Goal: Task Accomplishment & Management: Use online tool/utility

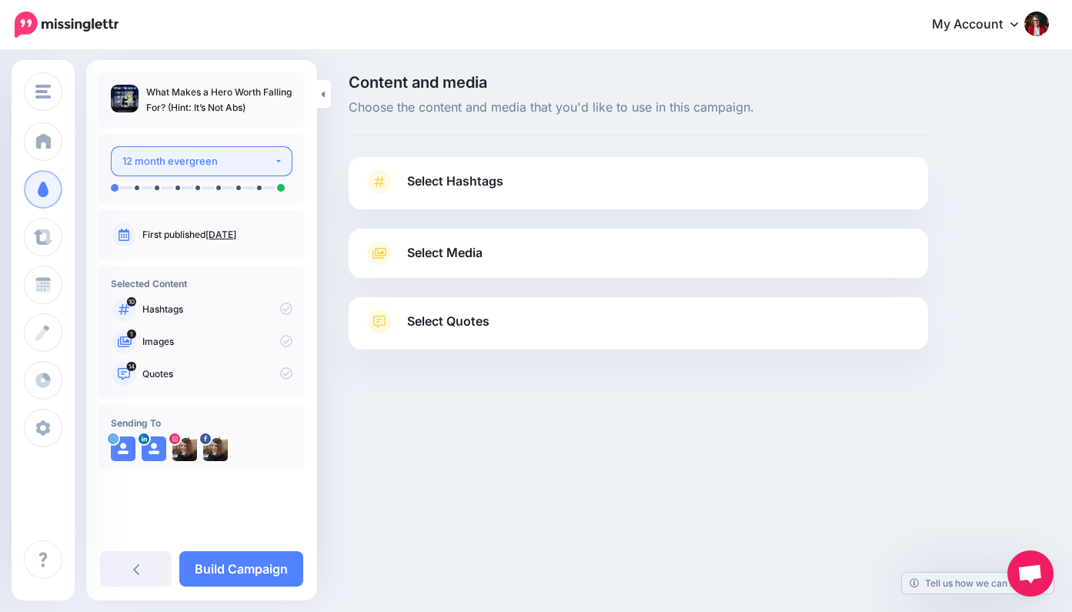
click at [279, 162] on button "12 month evergreen" at bounding box center [202, 161] width 182 height 30
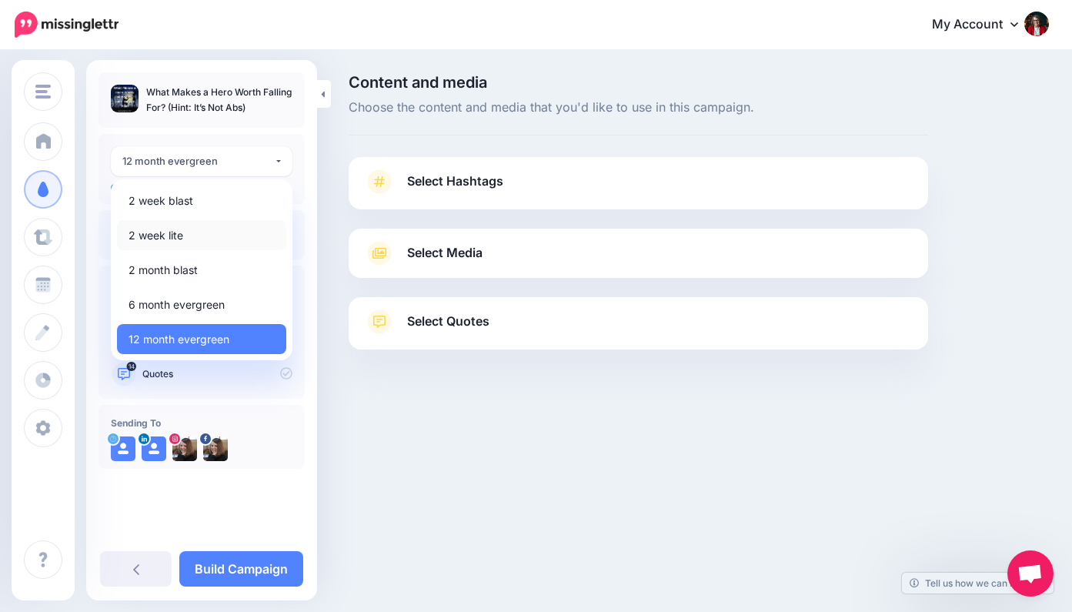
click at [217, 234] on link "2 week lite" at bounding box center [201, 235] width 169 height 30
select select "******"
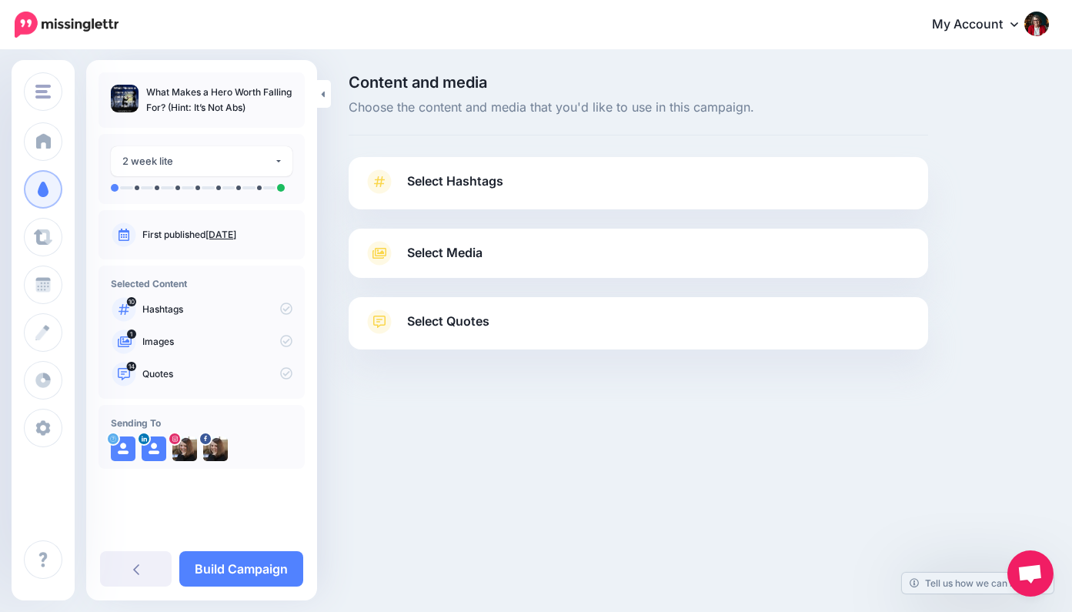
click at [466, 179] on span "Select Hashtags" at bounding box center [455, 181] width 96 height 21
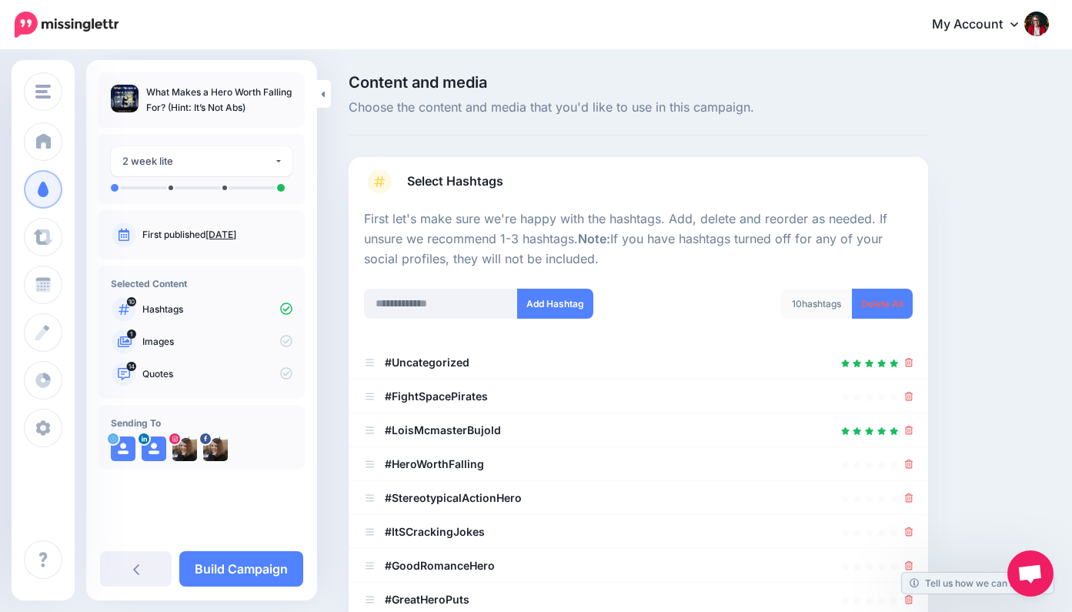
scroll to position [146, 0]
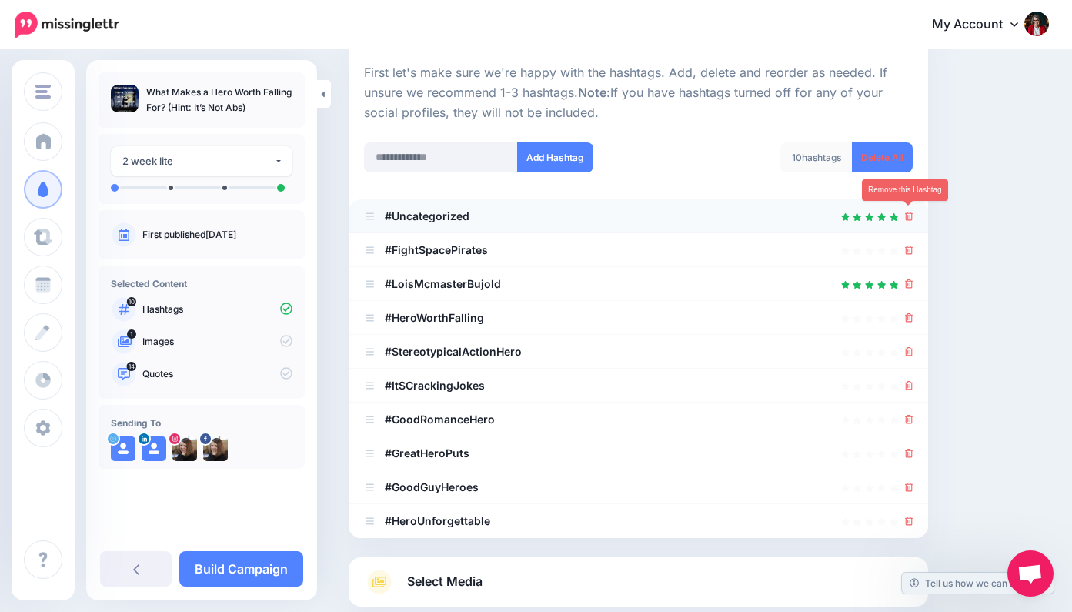
click at [909, 212] on icon at bounding box center [909, 216] width 8 height 9
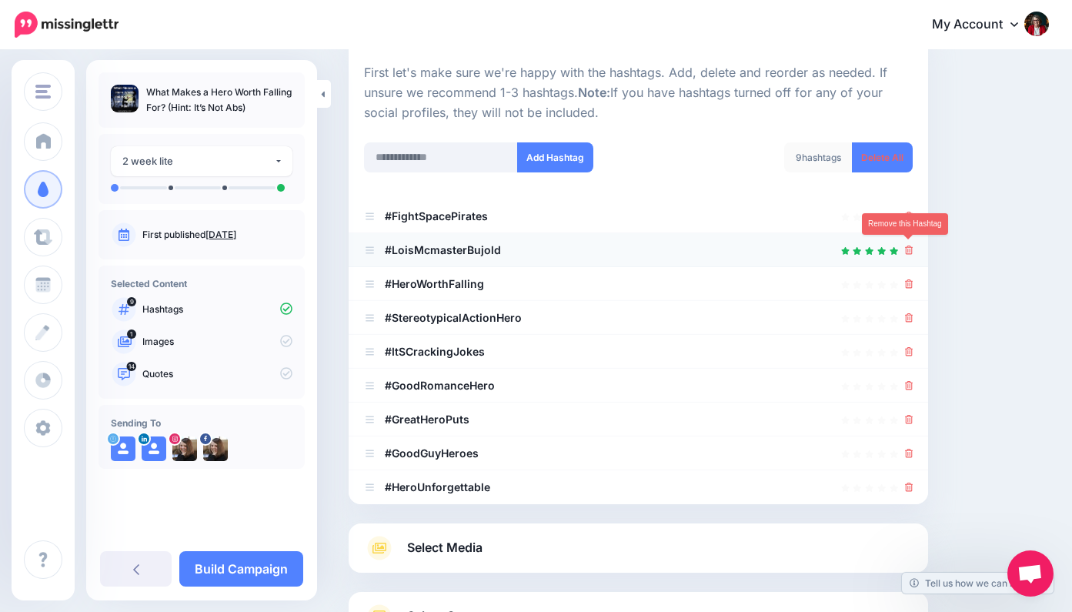
click at [911, 246] on icon at bounding box center [909, 249] width 8 height 9
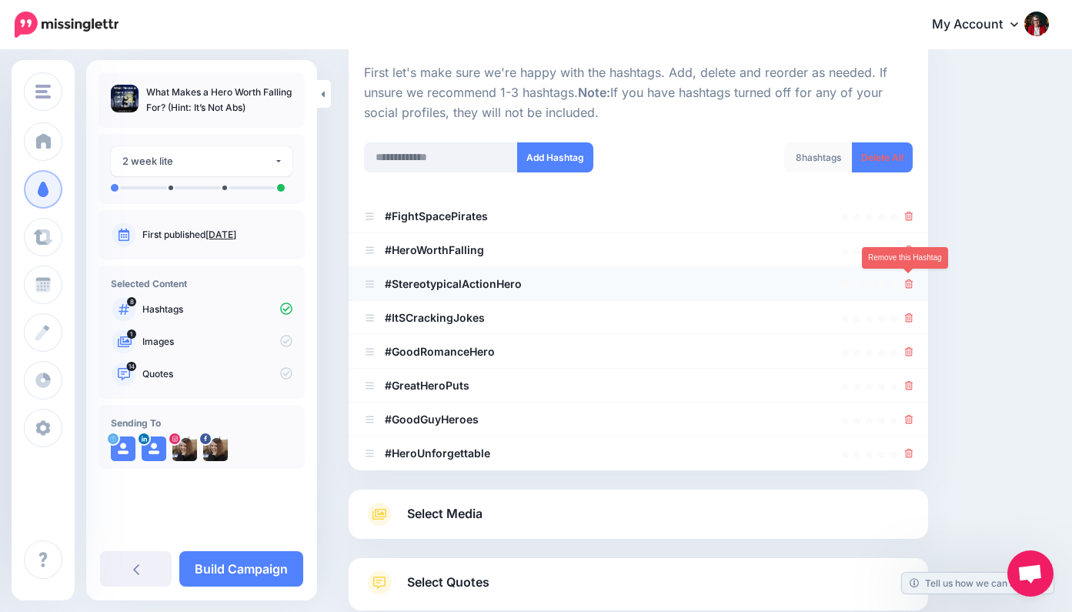
click at [906, 279] on icon at bounding box center [909, 283] width 8 height 9
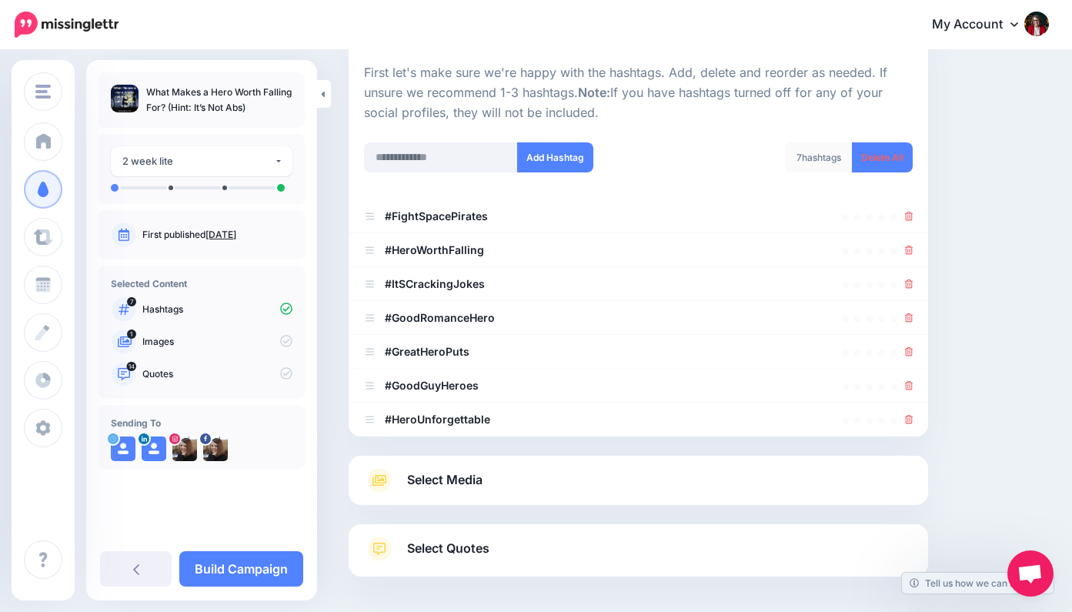
click at [493, 476] on link "Select Media" at bounding box center [638, 480] width 549 height 25
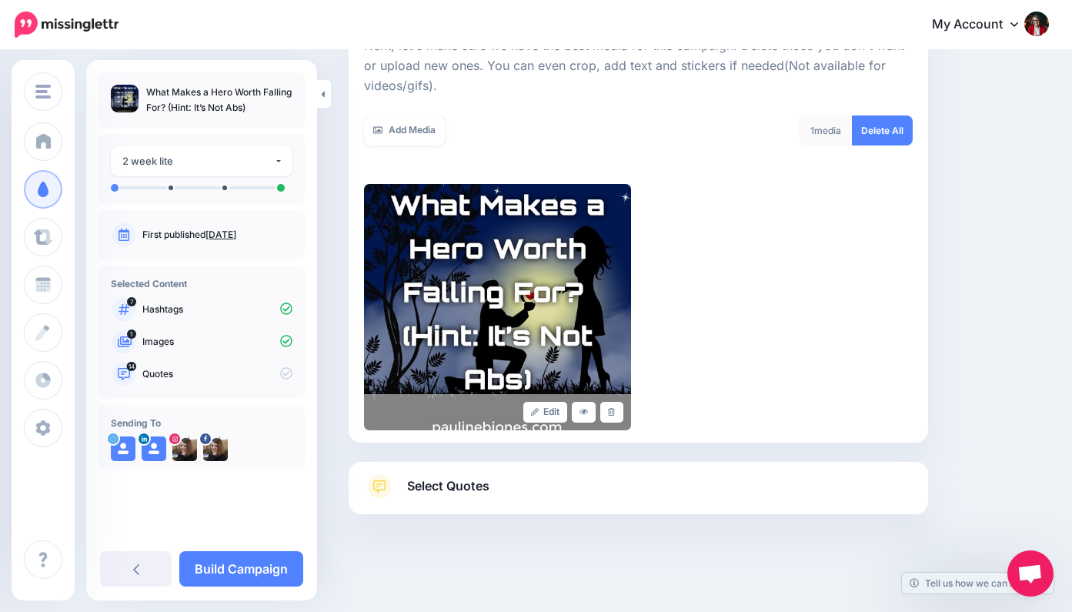
scroll to position [236, 0]
click at [471, 481] on span "Select Quotes" at bounding box center [448, 486] width 82 height 21
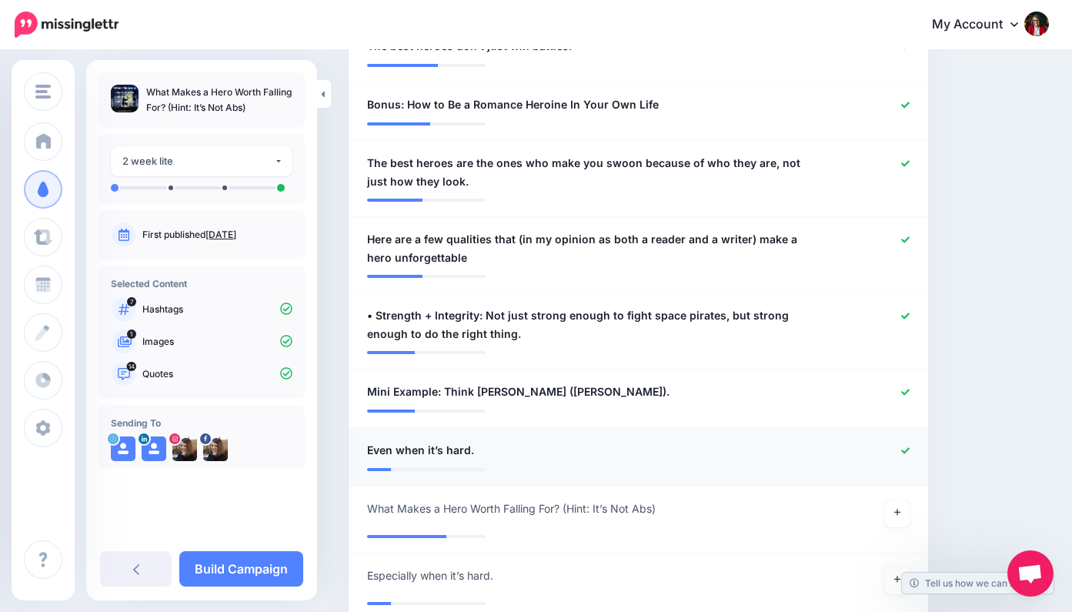
scroll to position [1048, 0]
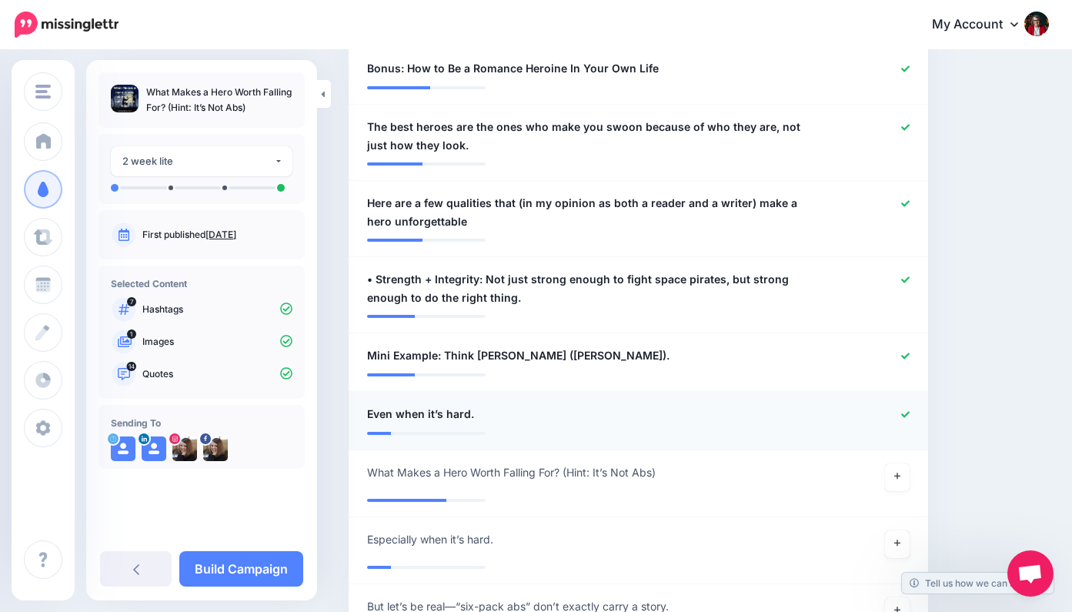
click at [906, 410] on icon at bounding box center [905, 414] width 8 height 8
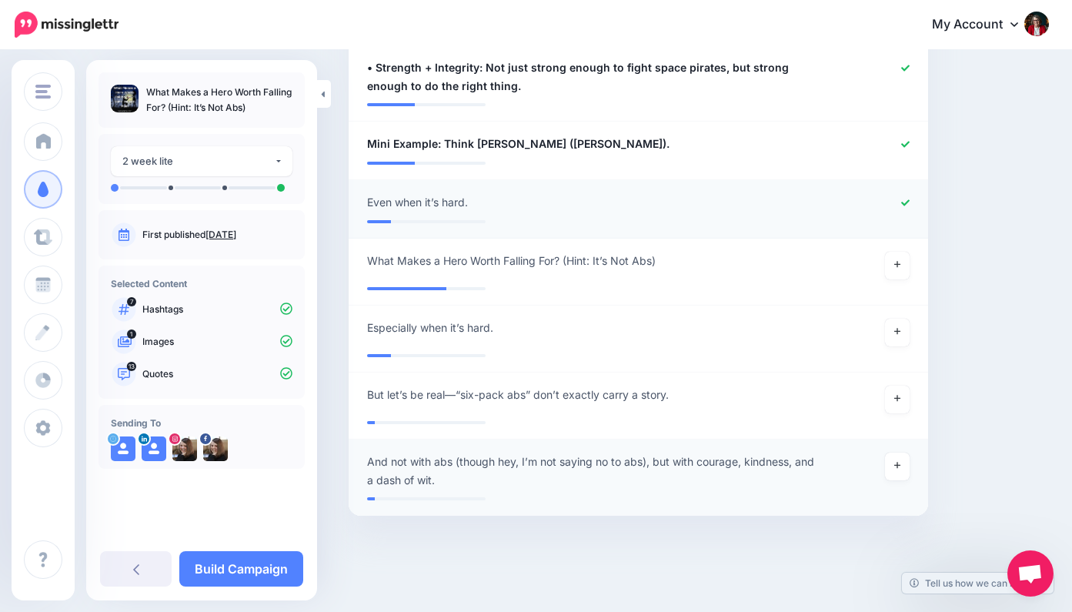
scroll to position [1259, 0]
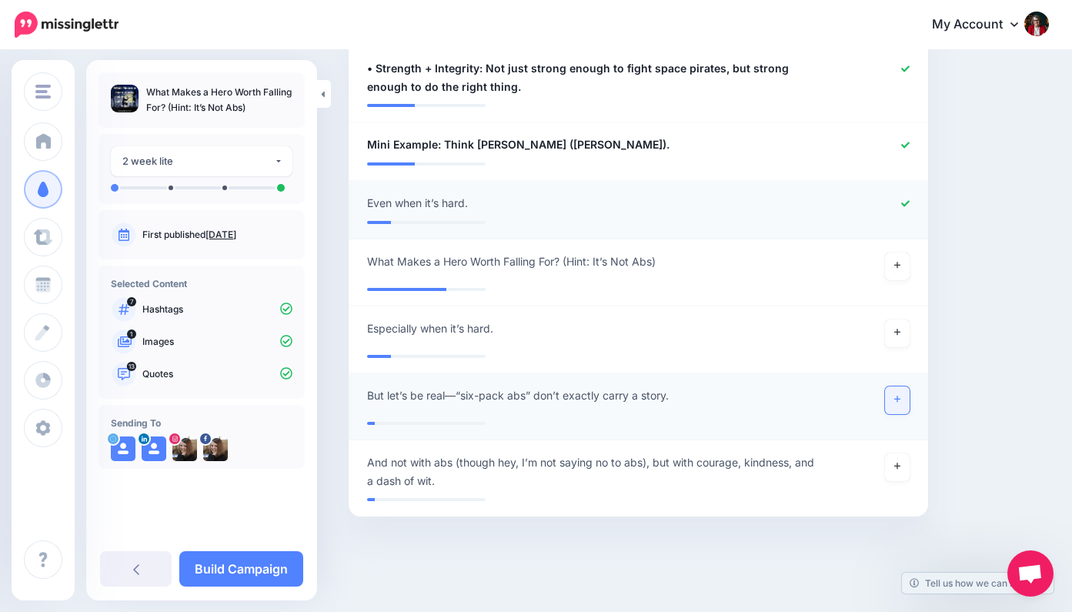
click at [900, 395] on icon at bounding box center [897, 399] width 6 height 8
click at [906, 141] on icon at bounding box center [905, 145] width 8 height 8
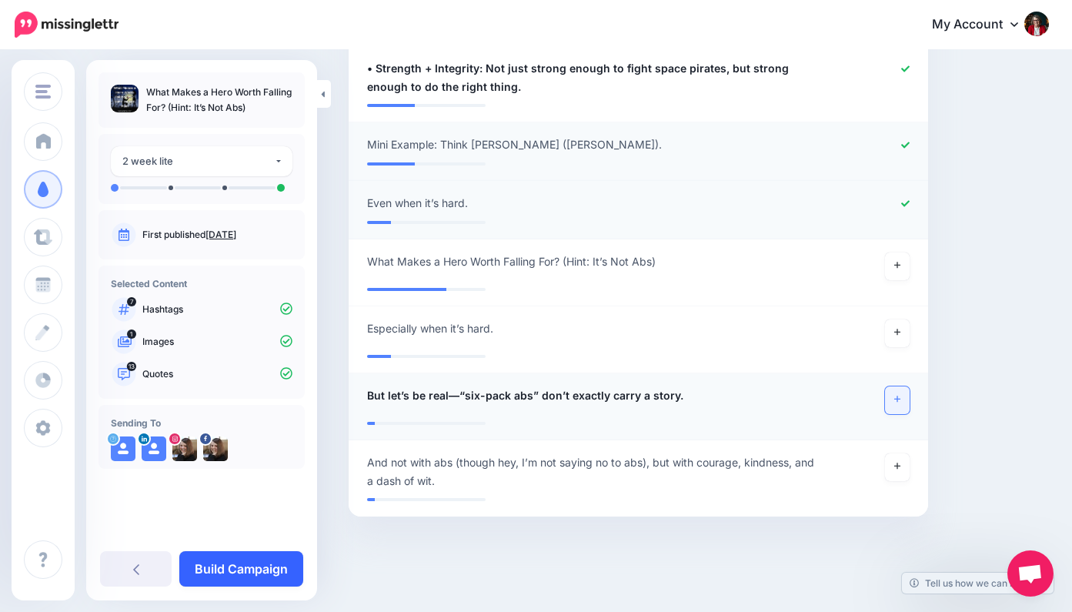
click at [260, 570] on link "Build Campaign" at bounding box center [241, 568] width 124 height 35
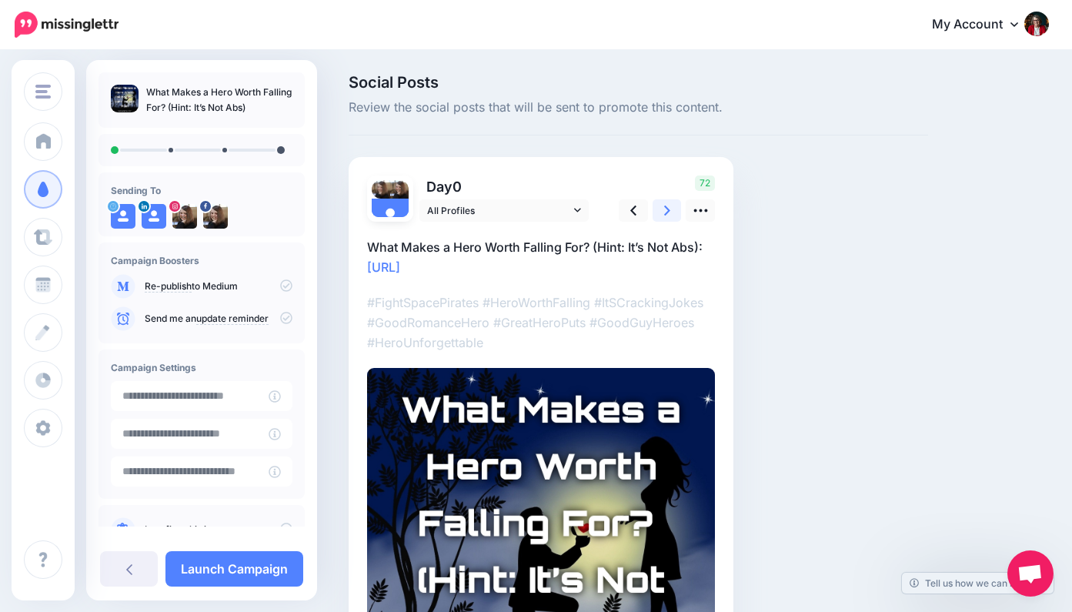
click at [665, 209] on icon at bounding box center [667, 210] width 6 height 16
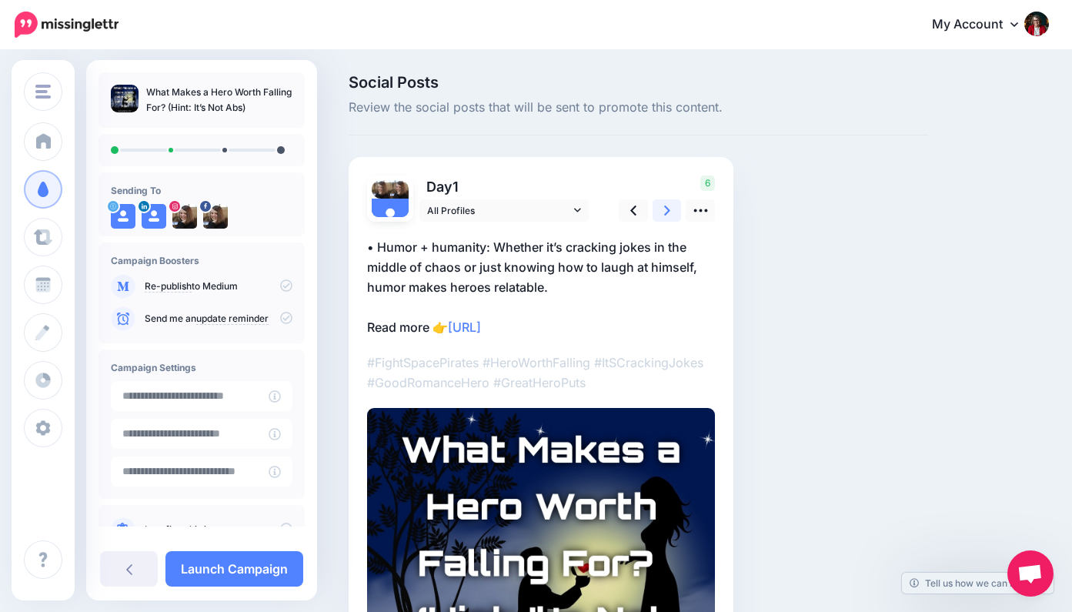
click at [666, 209] on icon at bounding box center [667, 210] width 6 height 16
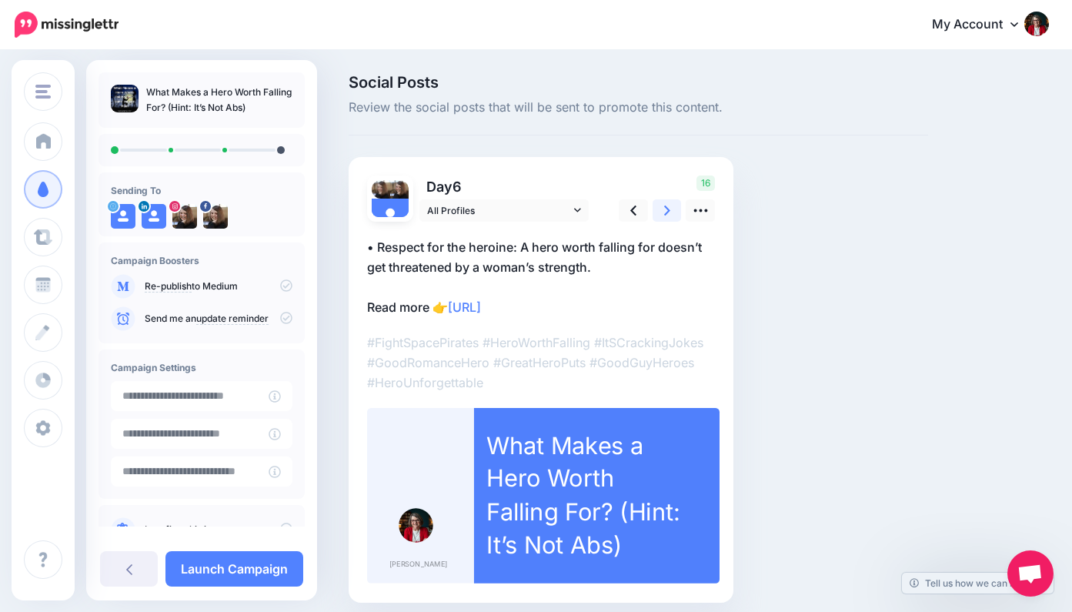
click at [666, 209] on icon at bounding box center [667, 210] width 6 height 16
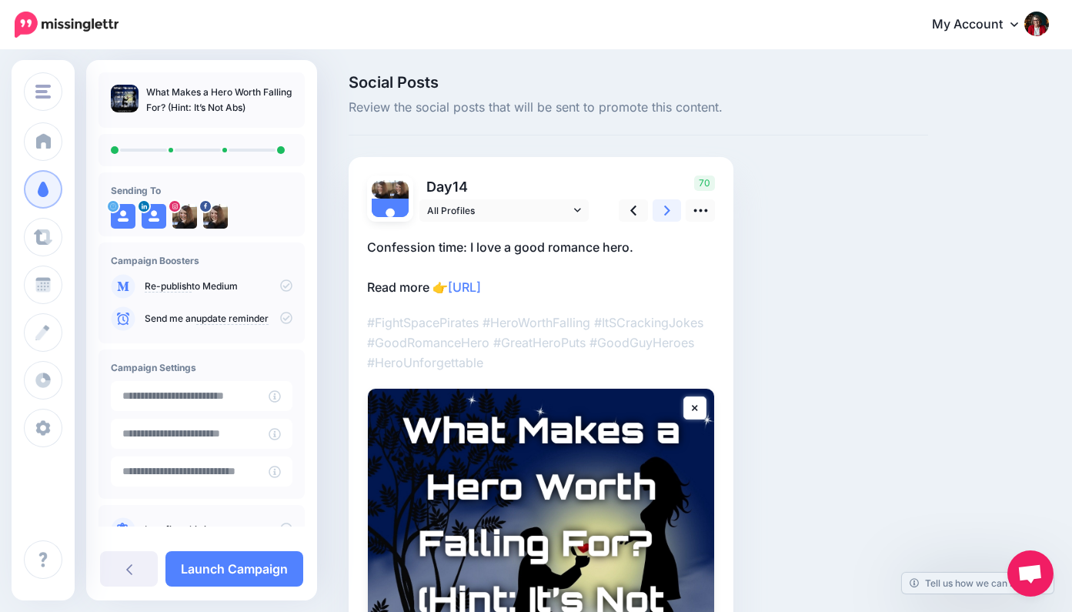
click at [666, 209] on icon at bounding box center [667, 210] width 6 height 16
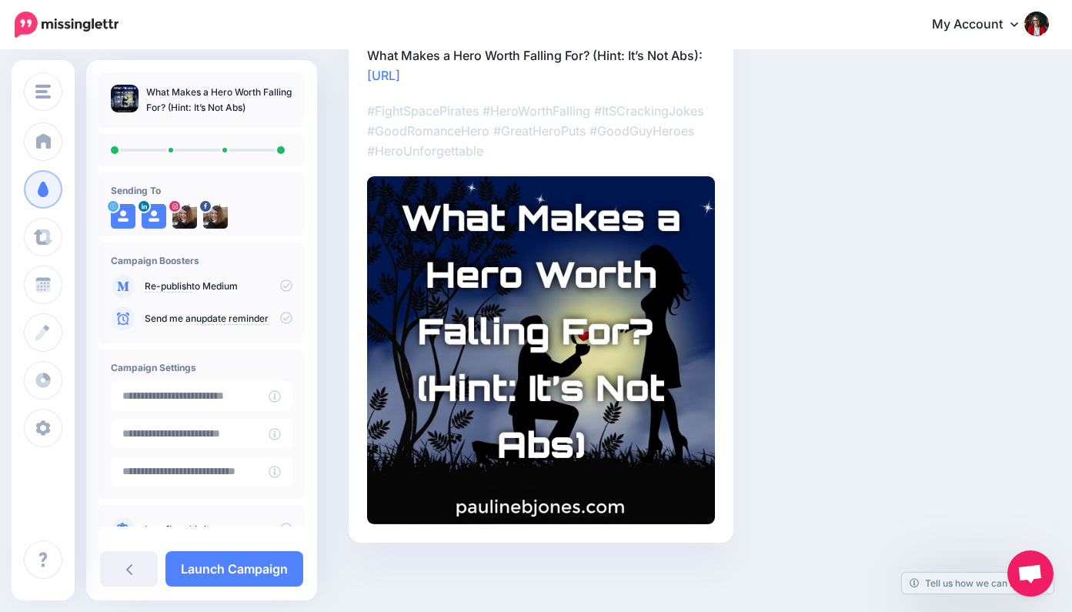
scroll to position [191, 0]
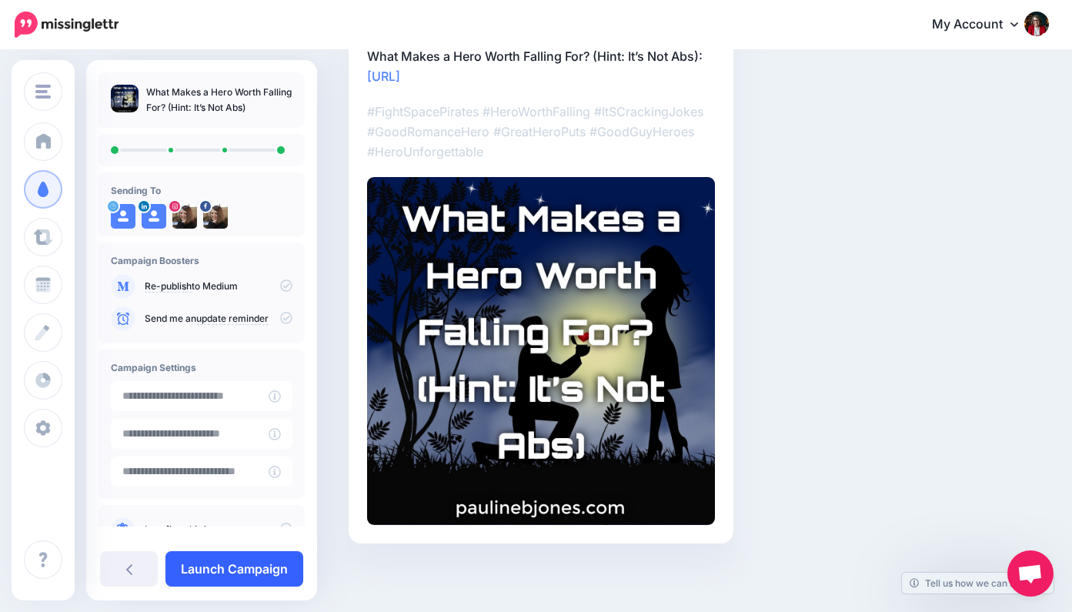
click at [259, 569] on link "Launch Campaign" at bounding box center [234, 568] width 138 height 35
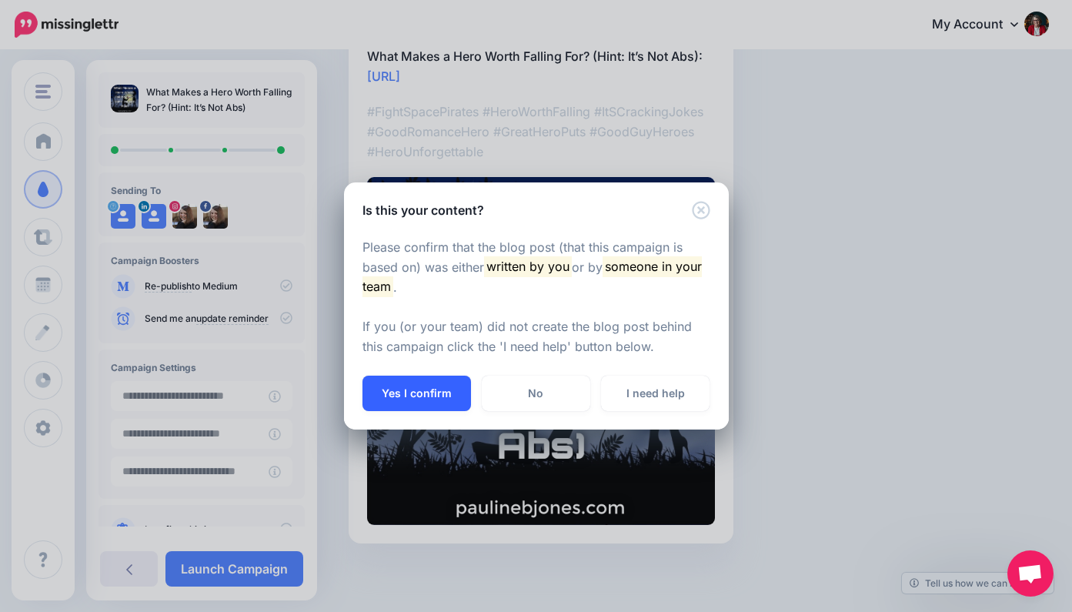
click at [433, 389] on button "Yes I confirm" at bounding box center [416, 392] width 108 height 35
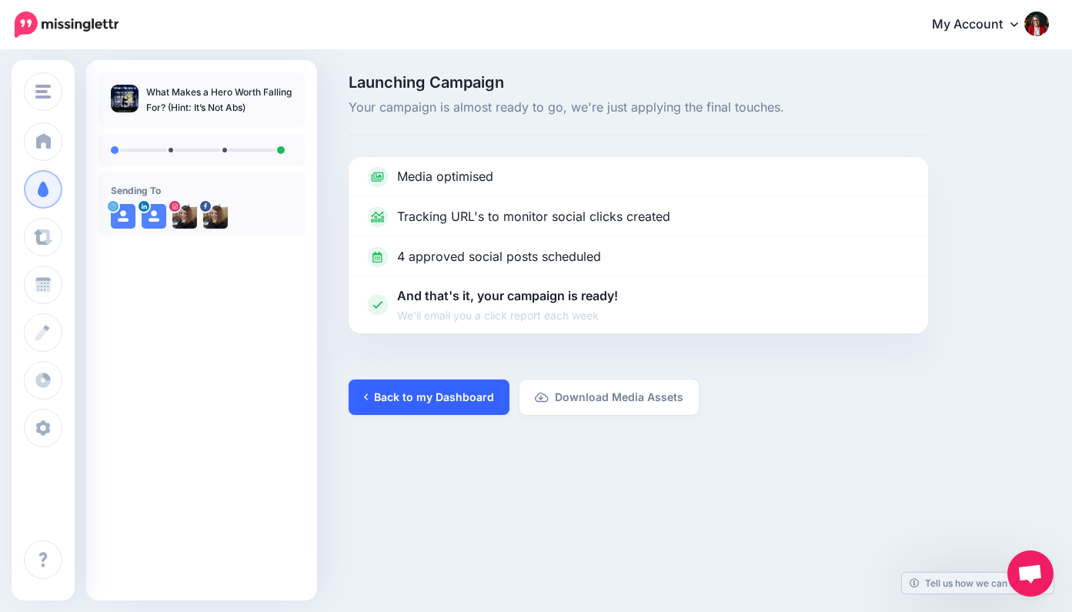
click at [422, 399] on link "Back to my Dashboard" at bounding box center [429, 396] width 161 height 35
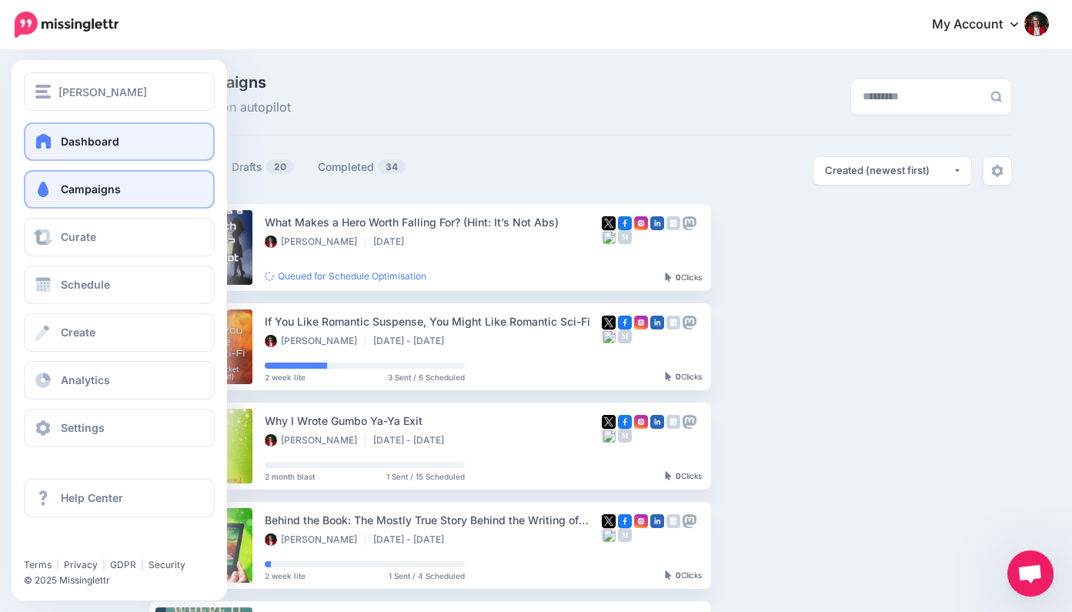
click at [47, 139] on span at bounding box center [44, 140] width 20 height 15
